Goal: Find specific page/section: Find specific page/section

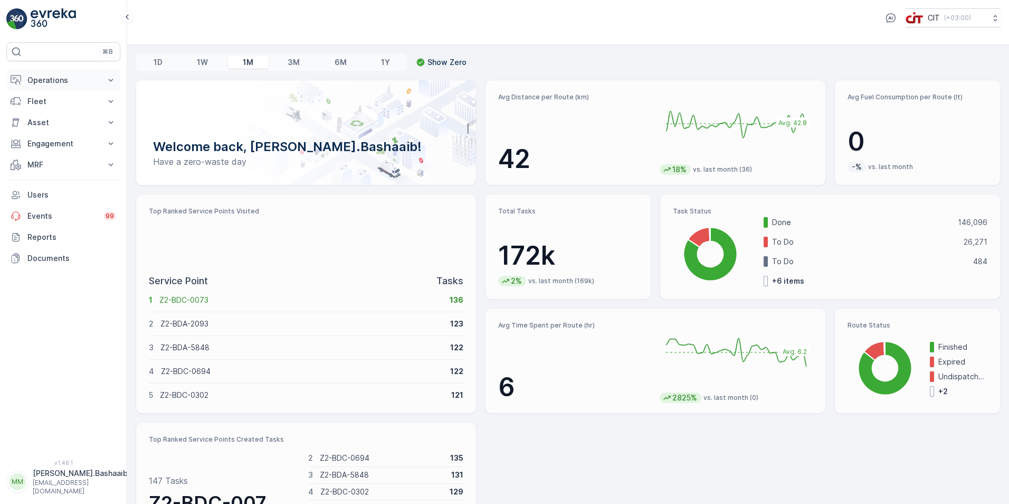
click at [37, 79] on p "Operations" at bounding box center [63, 80] width 72 height 11
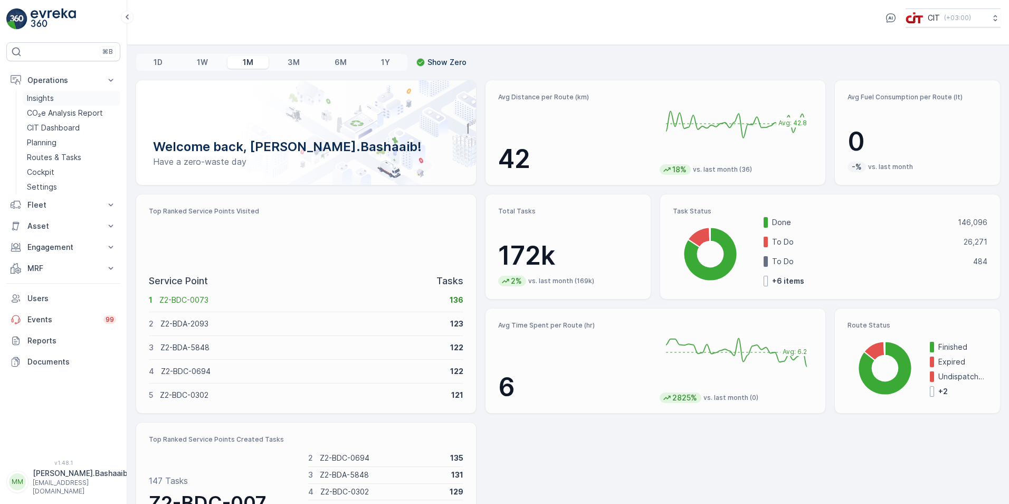
click at [42, 97] on p "Insights" at bounding box center [40, 98] width 27 height 11
